Goal: Information Seeking & Learning: Learn about a topic

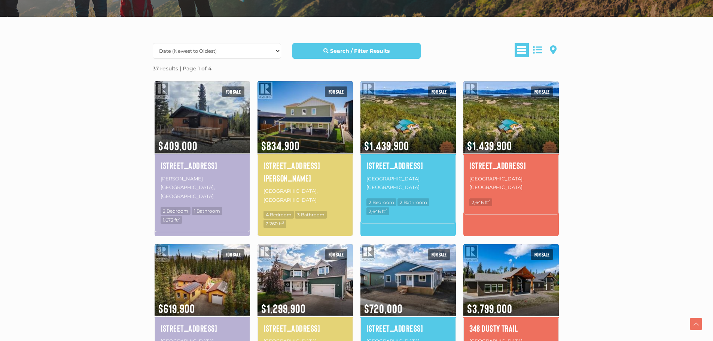
scroll to position [187, 0]
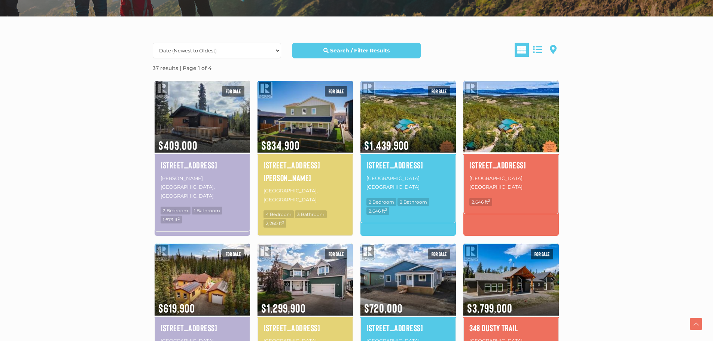
click at [505, 134] on img at bounding box center [510, 116] width 95 height 74
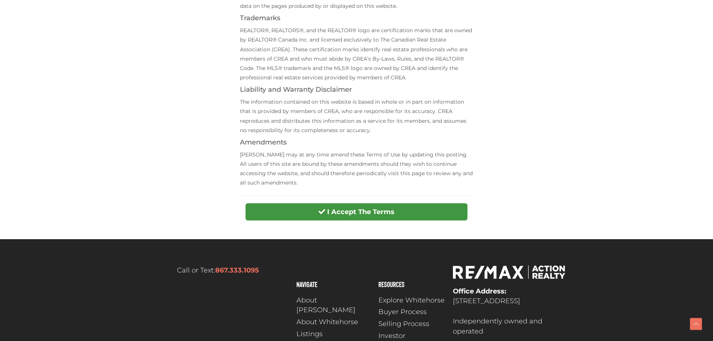
scroll to position [262, 0]
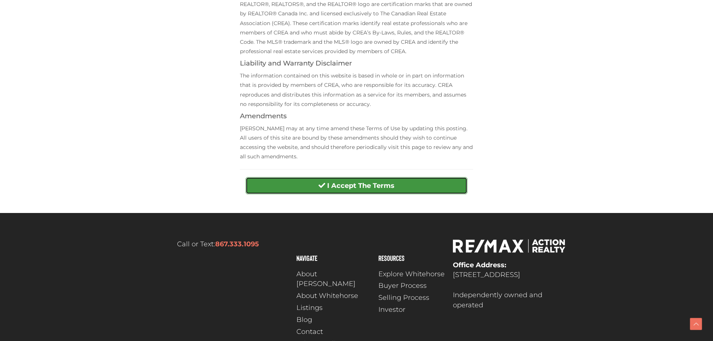
click at [387, 186] on strong "I Accept The Terms" at bounding box center [360, 186] width 67 height 8
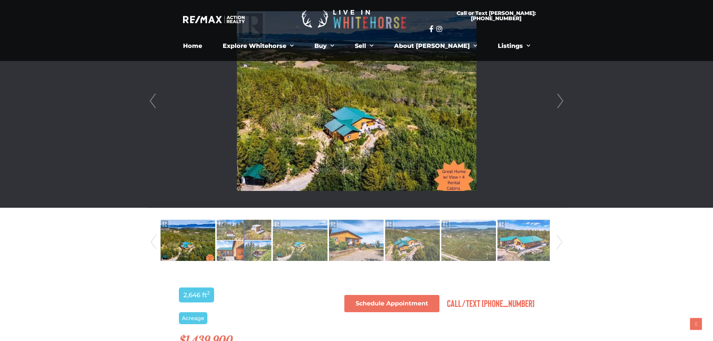
scroll to position [112, 0]
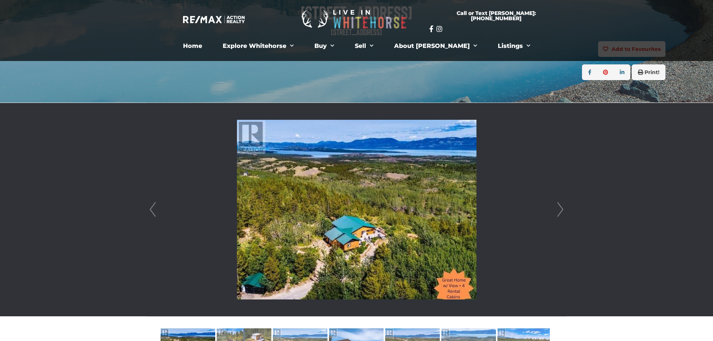
click at [564, 207] on link "Next" at bounding box center [560, 209] width 11 height 213
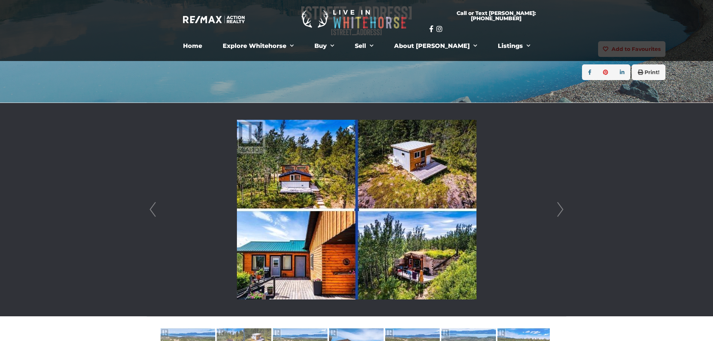
click at [564, 207] on link "Next" at bounding box center [560, 209] width 11 height 213
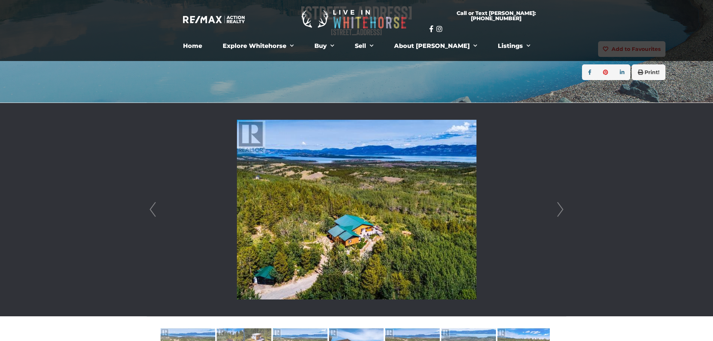
click at [564, 207] on link "Next" at bounding box center [560, 209] width 11 height 213
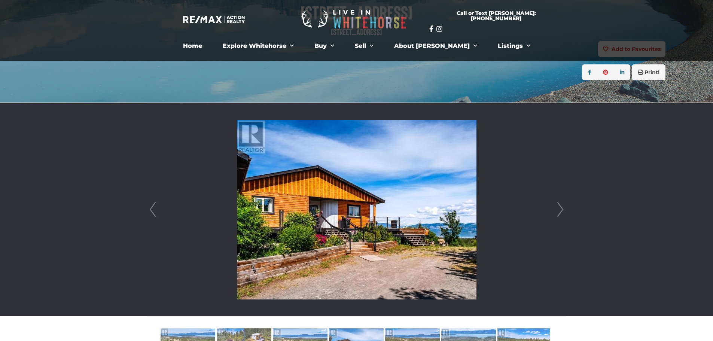
click at [564, 207] on link "Next" at bounding box center [560, 209] width 11 height 213
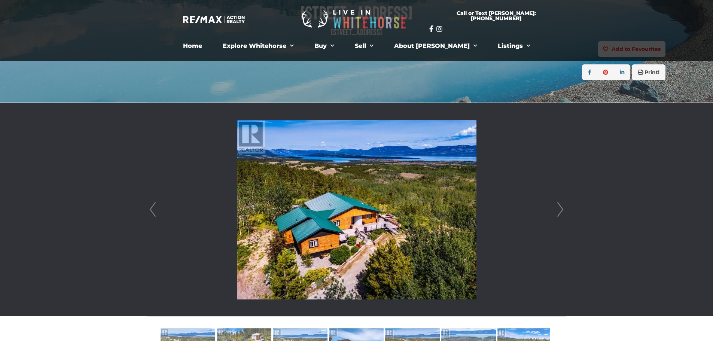
click at [564, 207] on link "Next" at bounding box center [560, 209] width 11 height 213
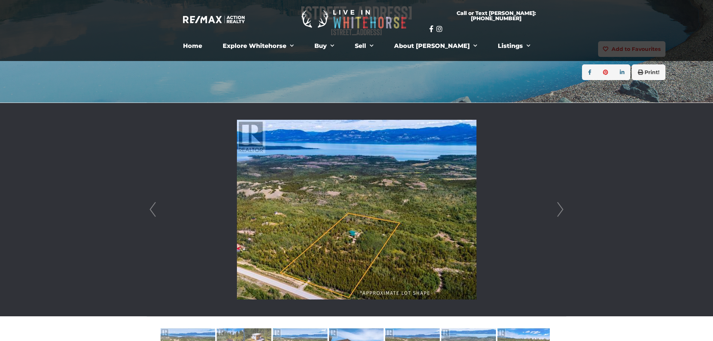
click at [564, 207] on link "Next" at bounding box center [560, 209] width 11 height 213
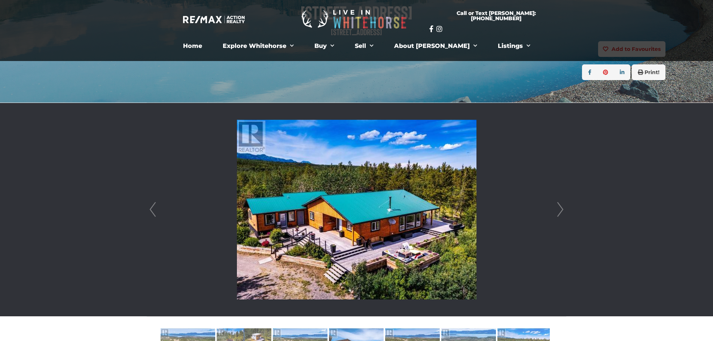
click at [564, 207] on link "Next" at bounding box center [560, 209] width 11 height 213
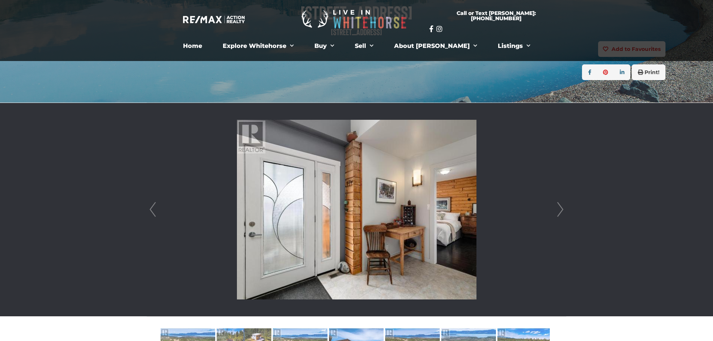
click at [564, 207] on link "Next" at bounding box center [560, 209] width 11 height 213
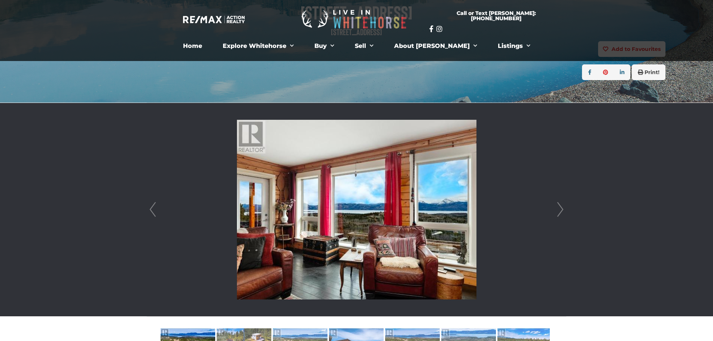
click at [564, 207] on link "Next" at bounding box center [560, 209] width 11 height 213
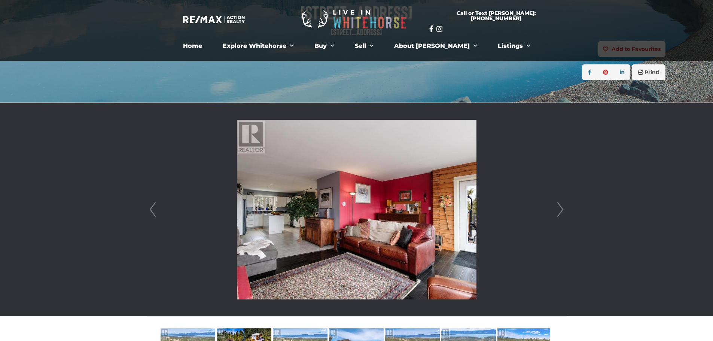
click at [564, 207] on link "Next" at bounding box center [560, 209] width 11 height 213
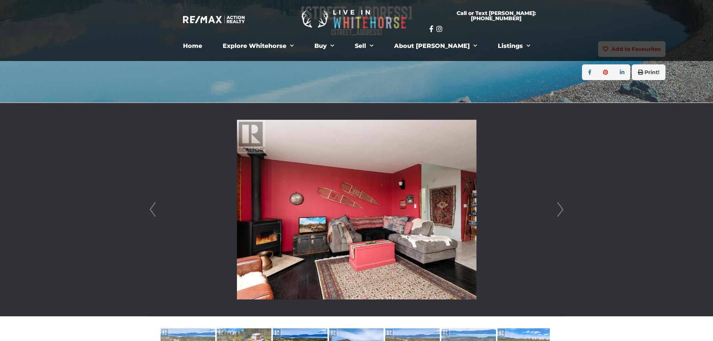
click at [564, 207] on link "Next" at bounding box center [560, 209] width 11 height 213
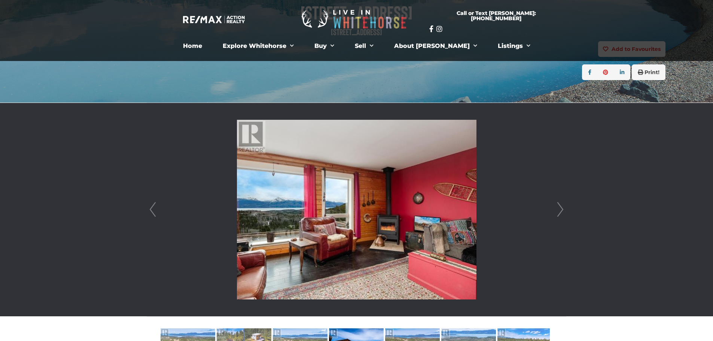
click at [564, 207] on link "Next" at bounding box center [560, 209] width 11 height 213
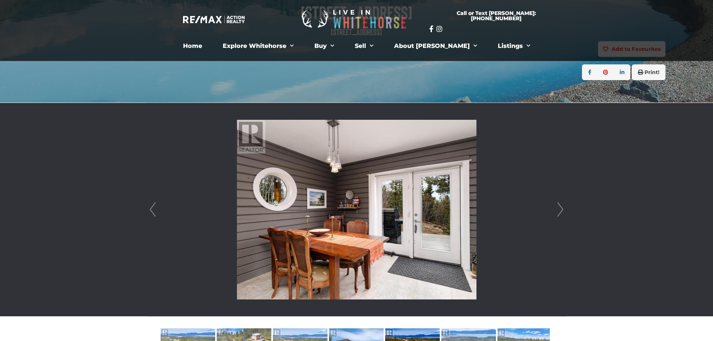
click at [560, 205] on link "Next" at bounding box center [560, 209] width 11 height 213
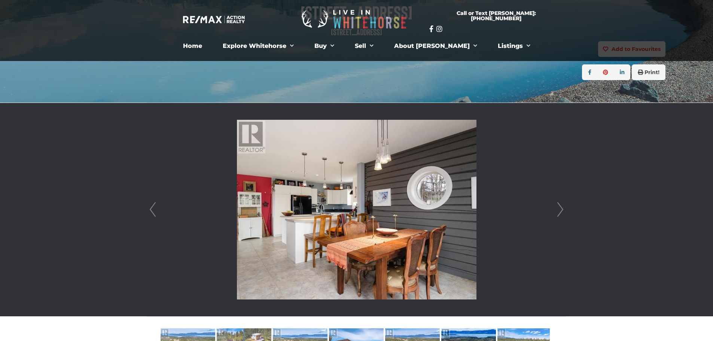
click at [561, 205] on link "Next" at bounding box center [560, 209] width 11 height 213
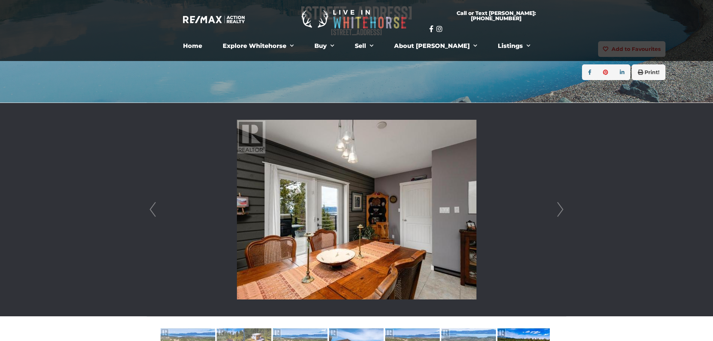
click at [561, 205] on link "Next" at bounding box center [560, 209] width 11 height 213
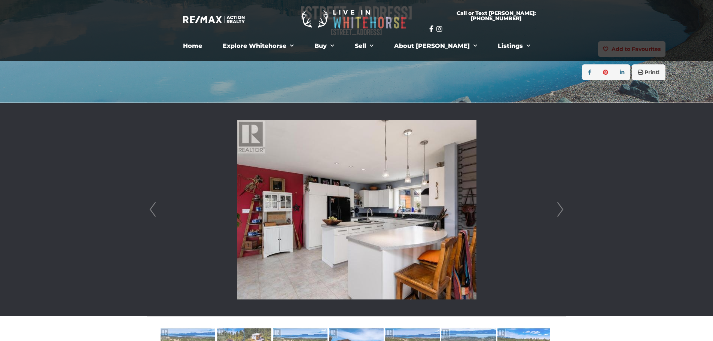
click at [561, 209] on link "Next" at bounding box center [560, 209] width 11 height 213
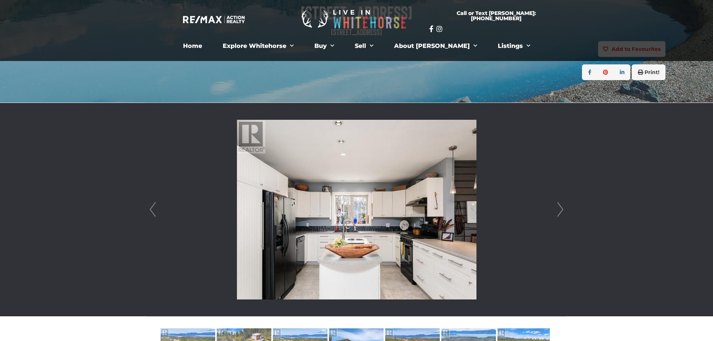
click at [561, 209] on link "Next" at bounding box center [560, 209] width 11 height 213
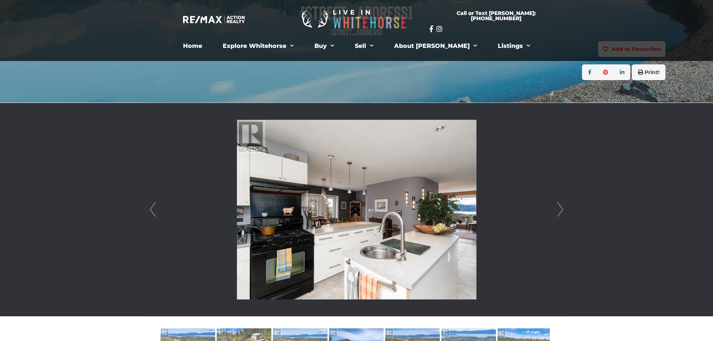
click at [561, 209] on link "Next" at bounding box center [560, 209] width 11 height 213
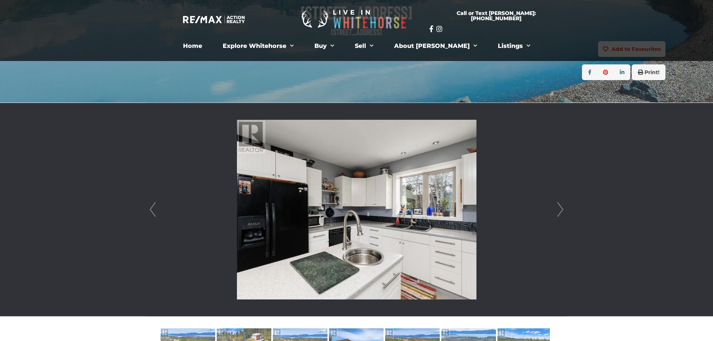
click at [561, 209] on link "Next" at bounding box center [560, 209] width 11 height 213
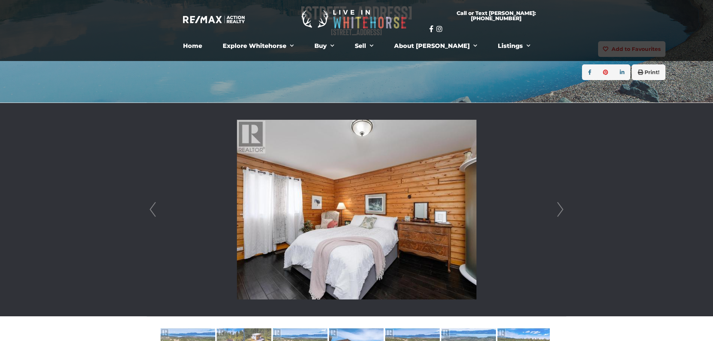
click at [561, 209] on link "Next" at bounding box center [560, 209] width 11 height 213
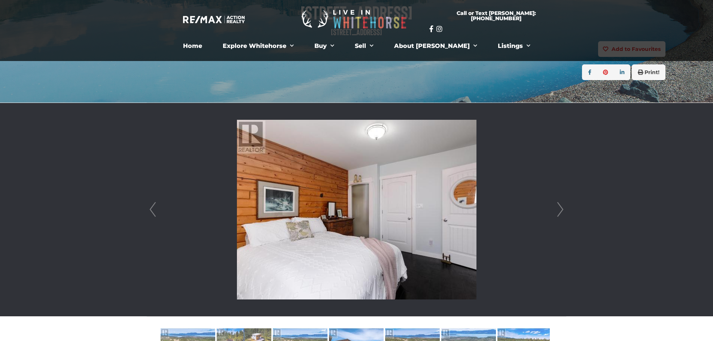
click at [561, 209] on link "Next" at bounding box center [560, 209] width 11 height 213
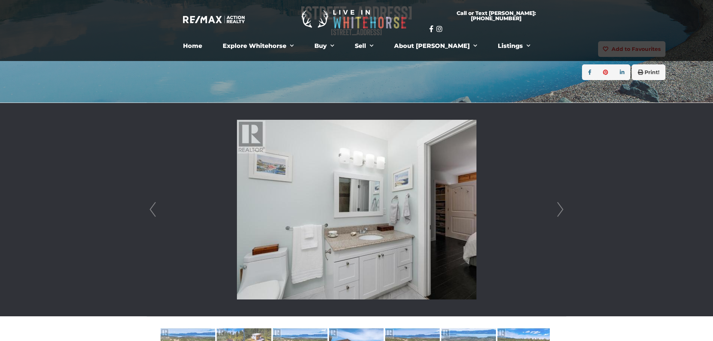
click at [561, 209] on link "Next" at bounding box center [560, 209] width 11 height 213
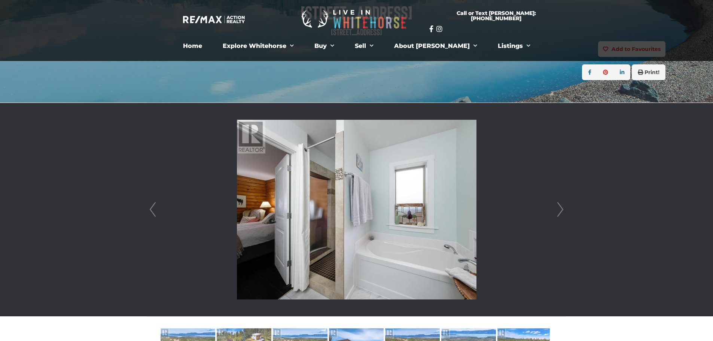
click at [561, 209] on link "Next" at bounding box center [560, 209] width 11 height 213
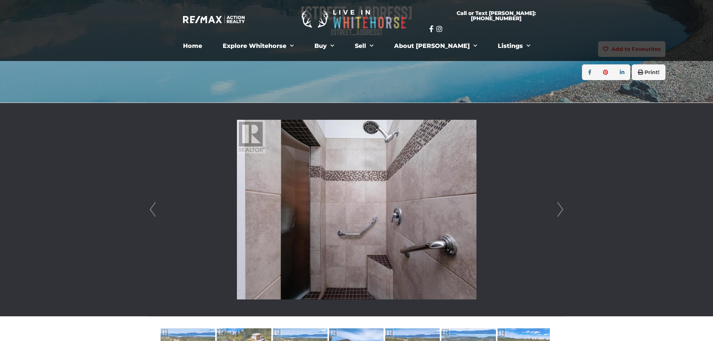
click at [561, 209] on link "Next" at bounding box center [560, 209] width 11 height 213
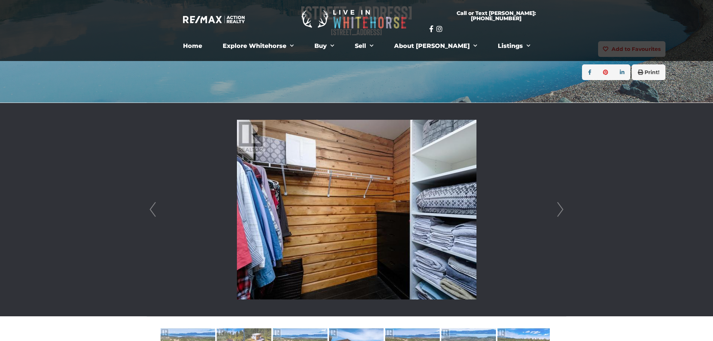
click at [561, 209] on link "Next" at bounding box center [560, 209] width 11 height 213
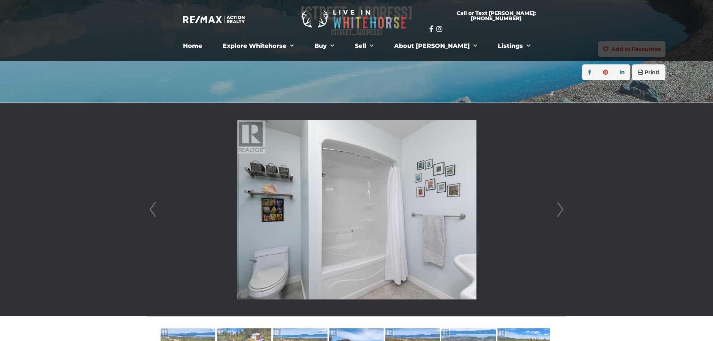
click at [561, 209] on link "Next" at bounding box center [560, 209] width 11 height 213
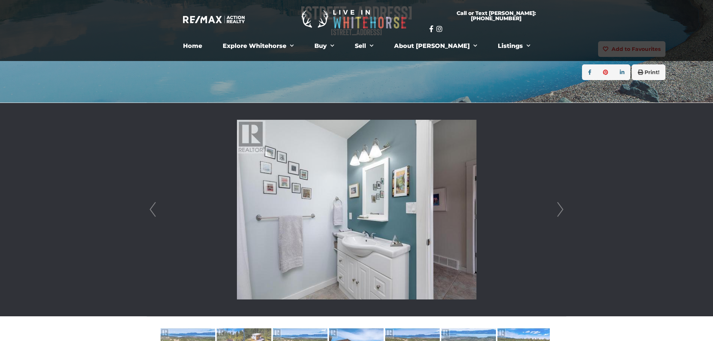
click at [561, 209] on link "Next" at bounding box center [560, 209] width 11 height 213
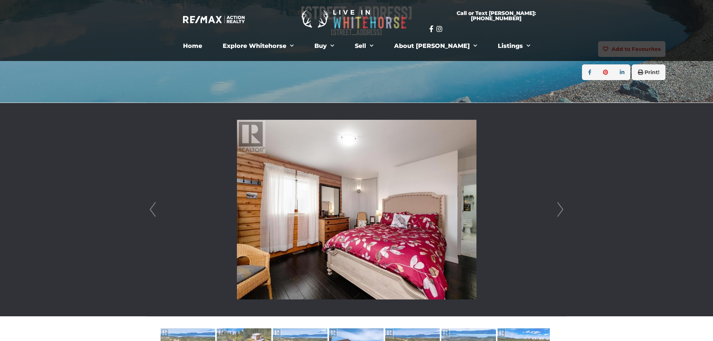
click at [561, 209] on link "Next" at bounding box center [560, 209] width 11 height 213
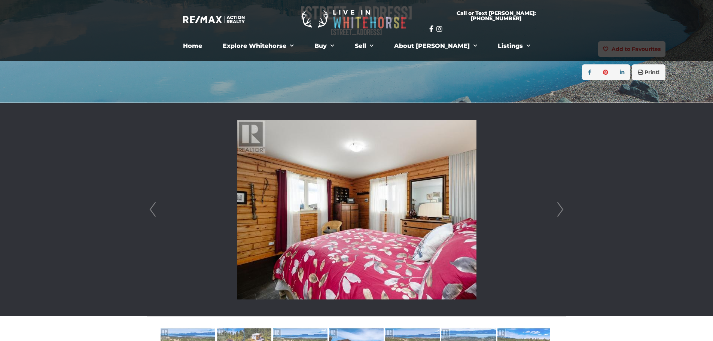
click at [561, 209] on link "Next" at bounding box center [560, 209] width 11 height 213
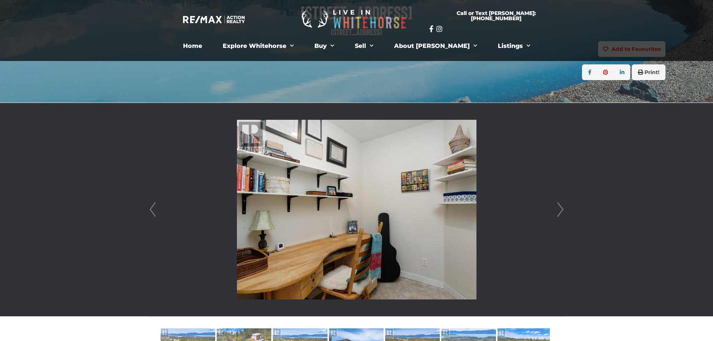
click at [561, 209] on link "Next" at bounding box center [560, 209] width 11 height 213
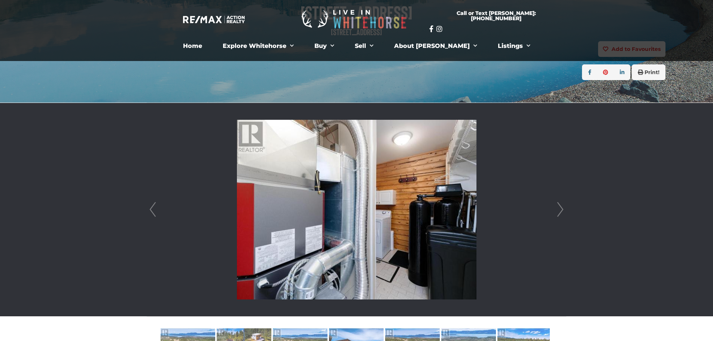
click at [561, 209] on link "Next" at bounding box center [560, 209] width 11 height 213
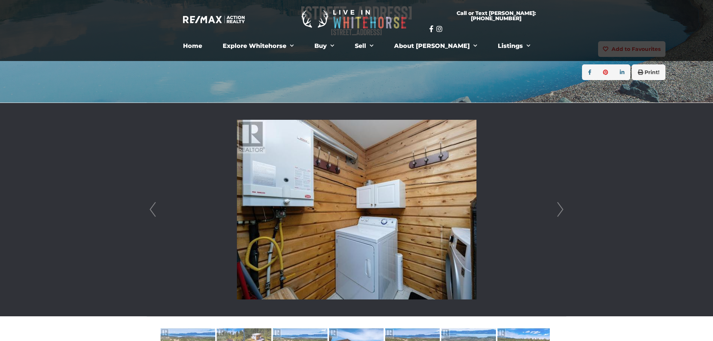
click at [561, 209] on link "Next" at bounding box center [560, 209] width 11 height 213
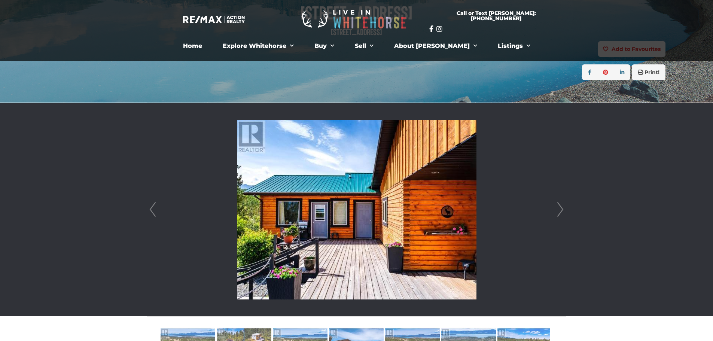
click at [561, 209] on link "Next" at bounding box center [560, 209] width 11 height 213
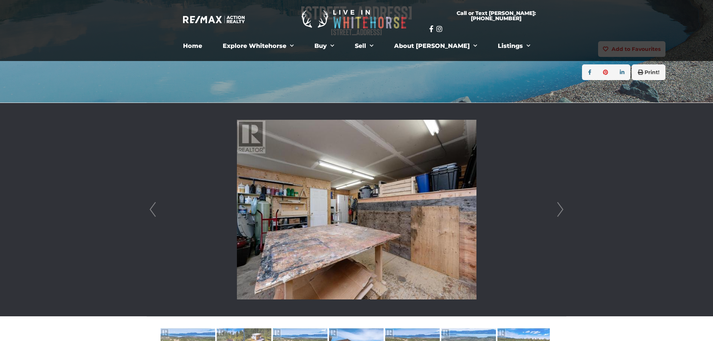
click at [561, 209] on link "Next" at bounding box center [560, 209] width 11 height 213
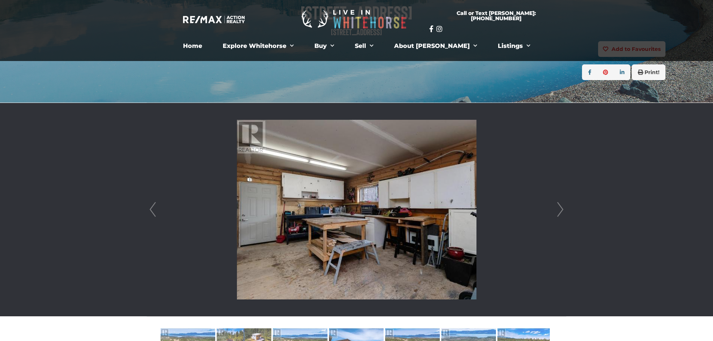
click at [561, 209] on link "Next" at bounding box center [560, 209] width 11 height 213
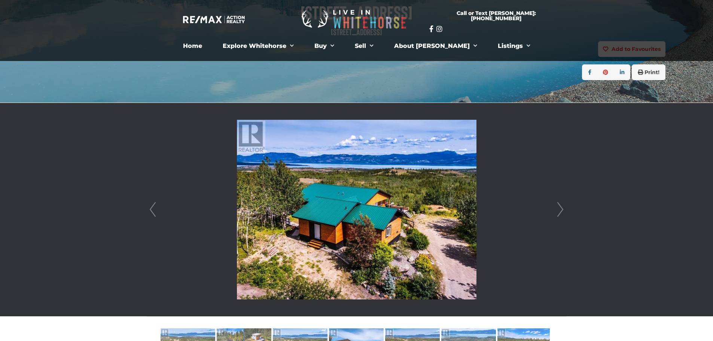
click at [561, 209] on link "Next" at bounding box center [560, 209] width 11 height 213
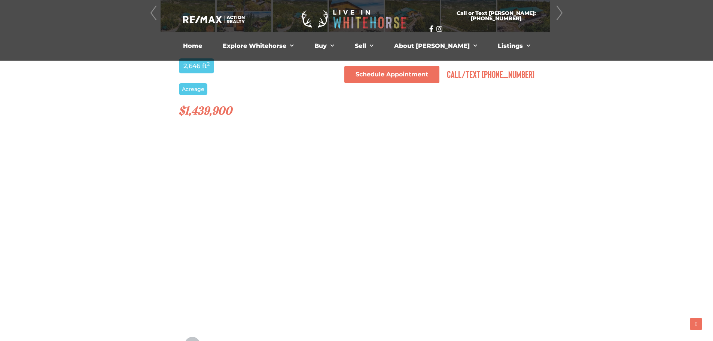
scroll to position [449, 0]
